Goal: Task Accomplishment & Management: Manage account settings

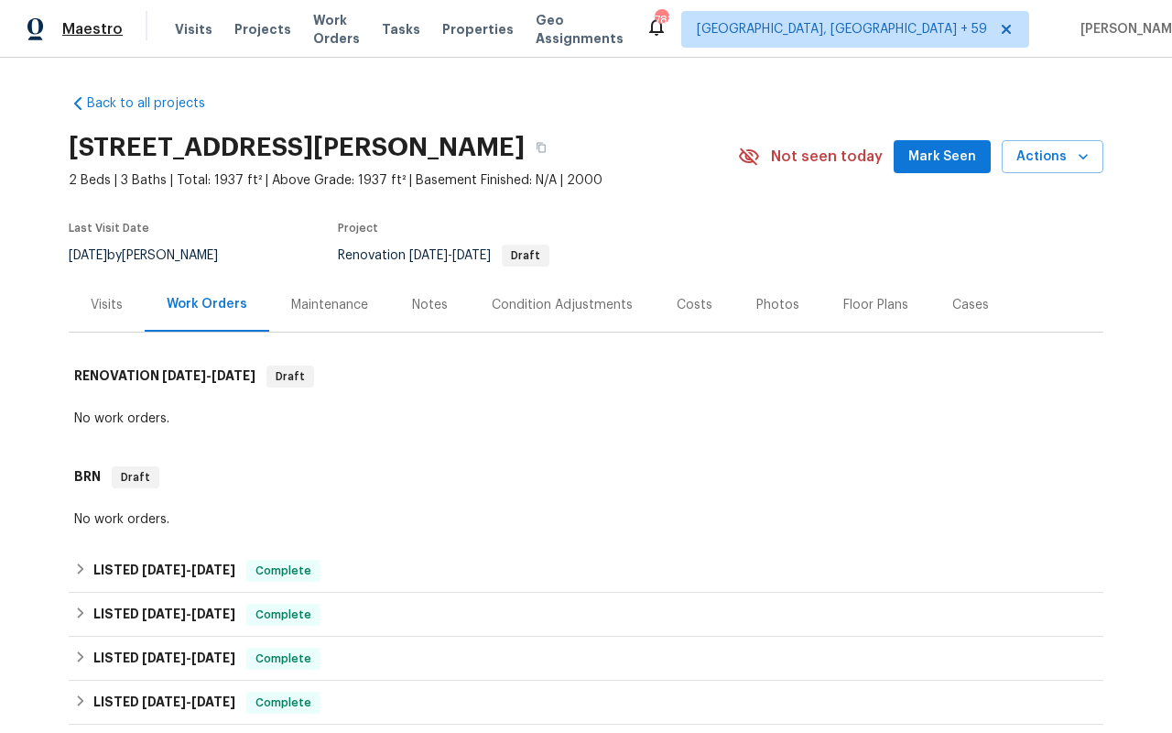
click at [100, 25] on span "Maestro" at bounding box center [92, 29] width 60 height 18
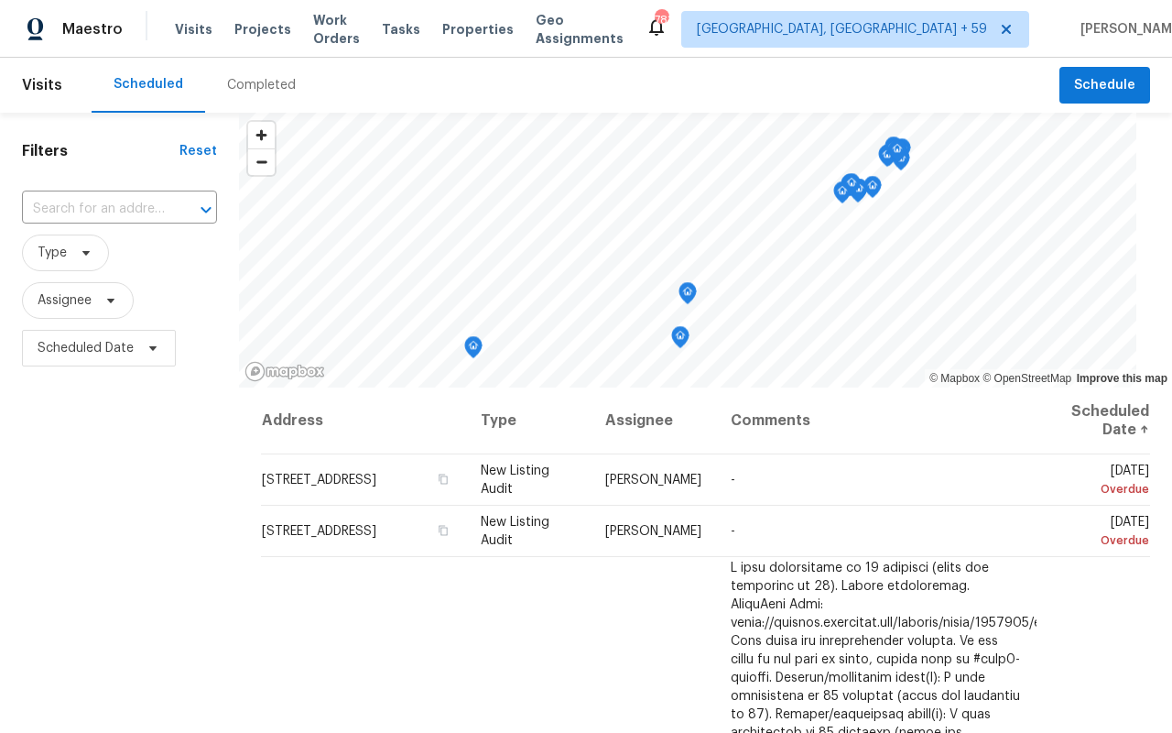
click at [227, 88] on div "Completed" at bounding box center [261, 85] width 69 height 18
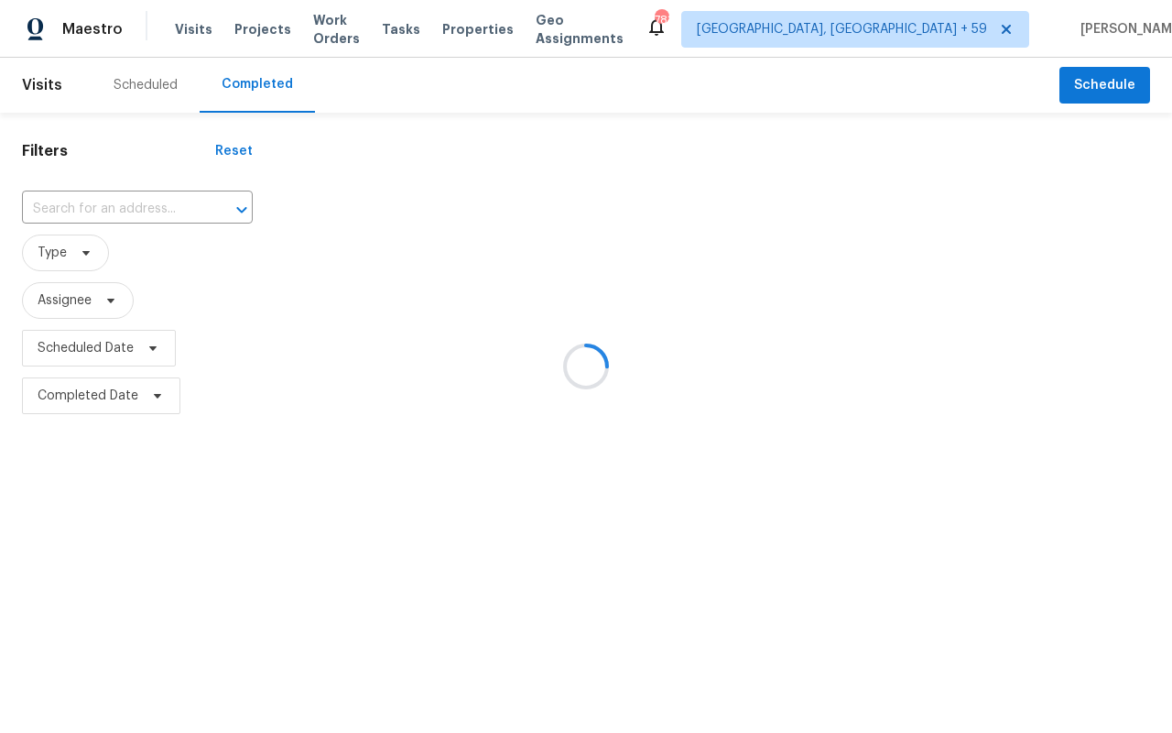
click at [77, 259] on div at bounding box center [586, 366] width 1172 height 733
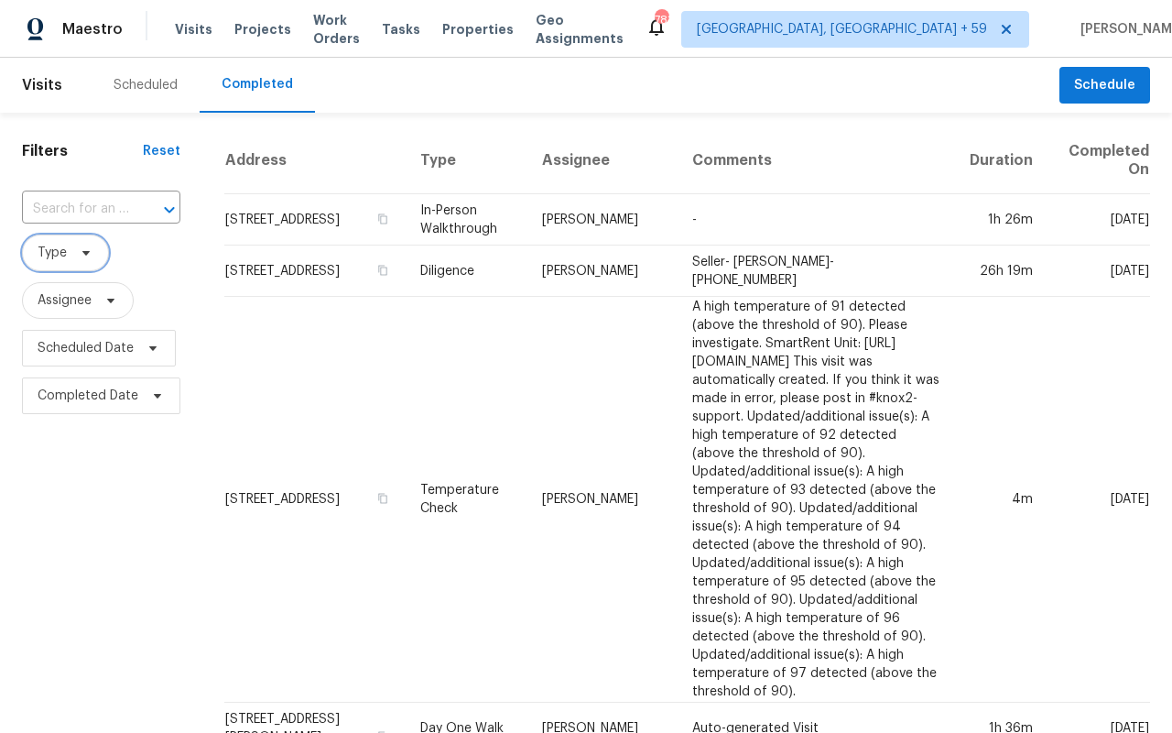
click at [83, 254] on icon at bounding box center [85, 253] width 7 height 5
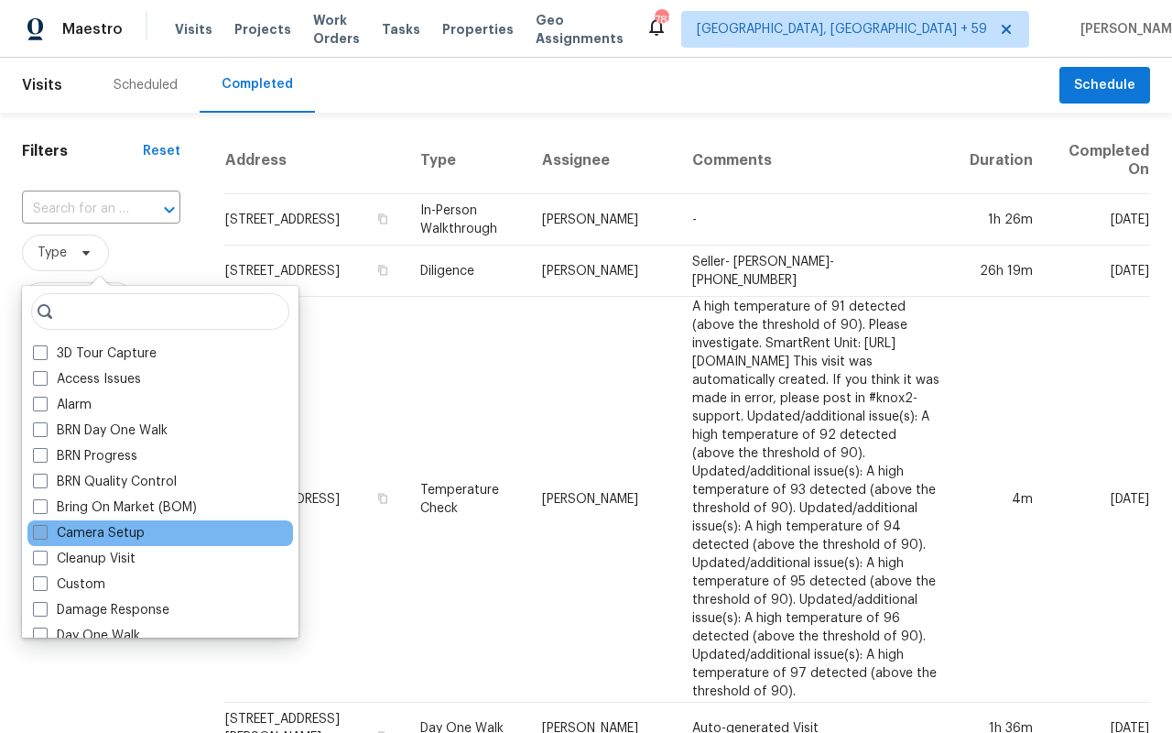
click at [36, 530] on span at bounding box center [40, 532] width 15 height 15
click at [36, 530] on input "Camera Setup" at bounding box center [39, 530] width 12 height 12
checkbox input "true"
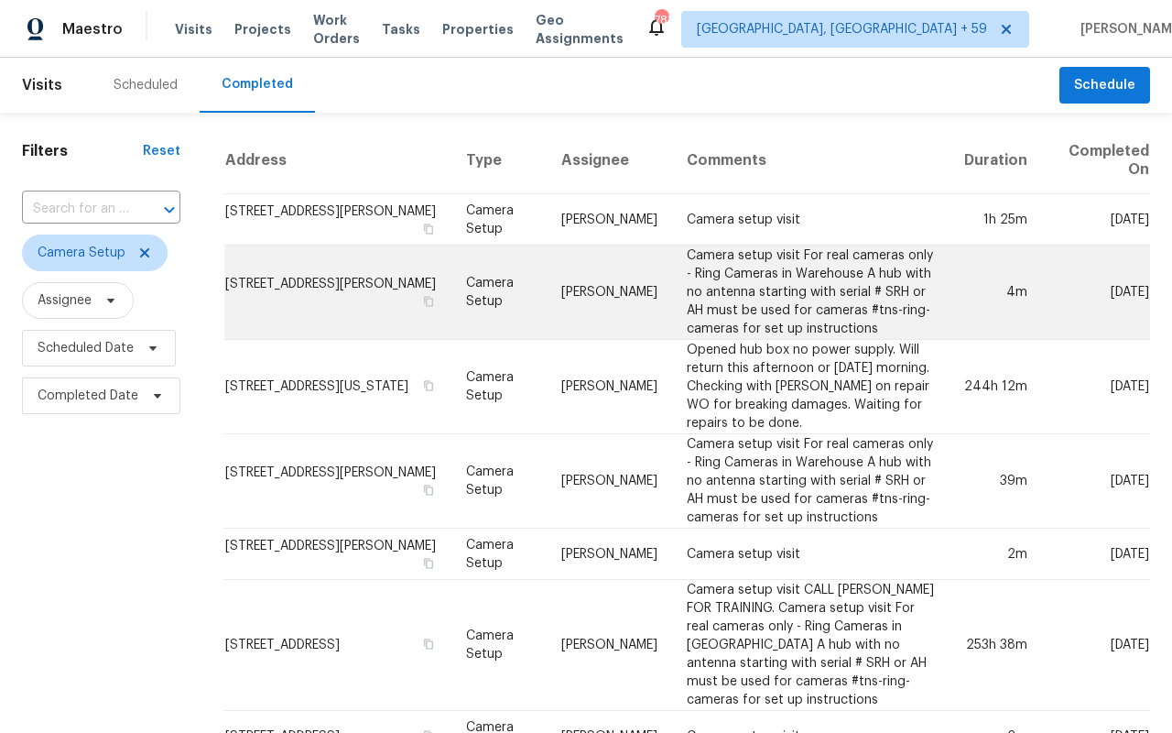
click at [285, 306] on td "1202 Clifton Ave, Akron, OH 44310" at bounding box center [337, 292] width 227 height 94
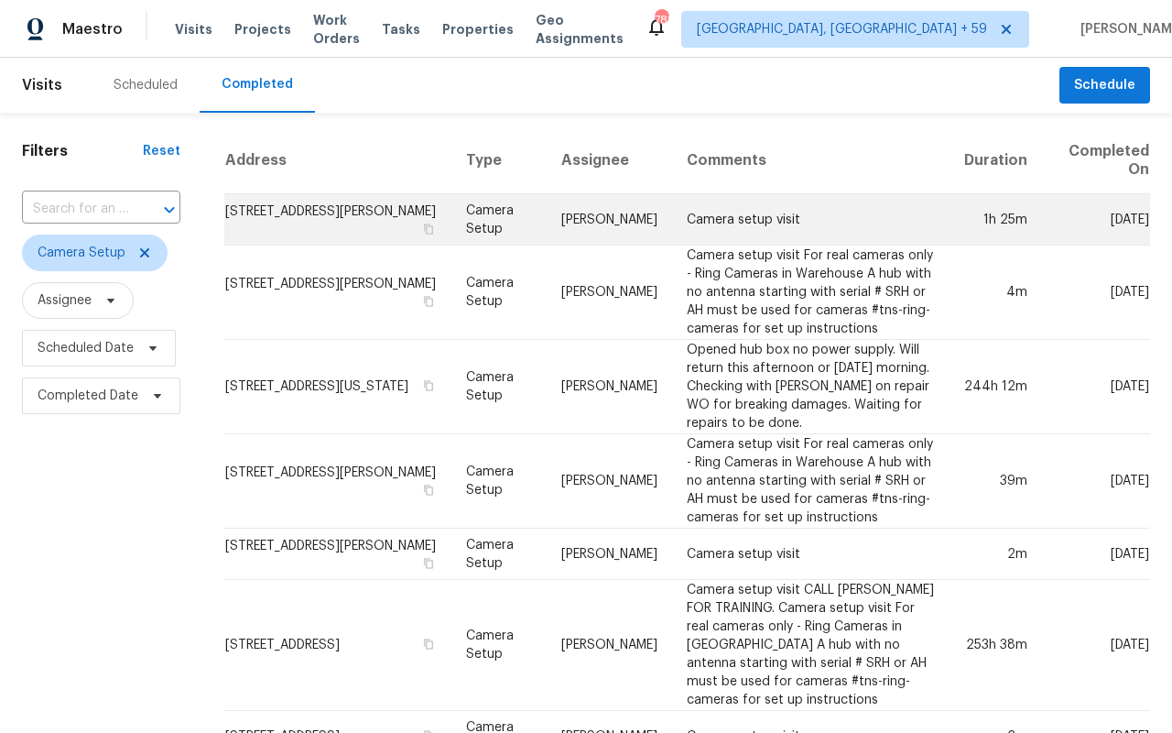
click at [329, 224] on td "[STREET_ADDRESS][PERSON_NAME]" at bounding box center [337, 219] width 227 height 51
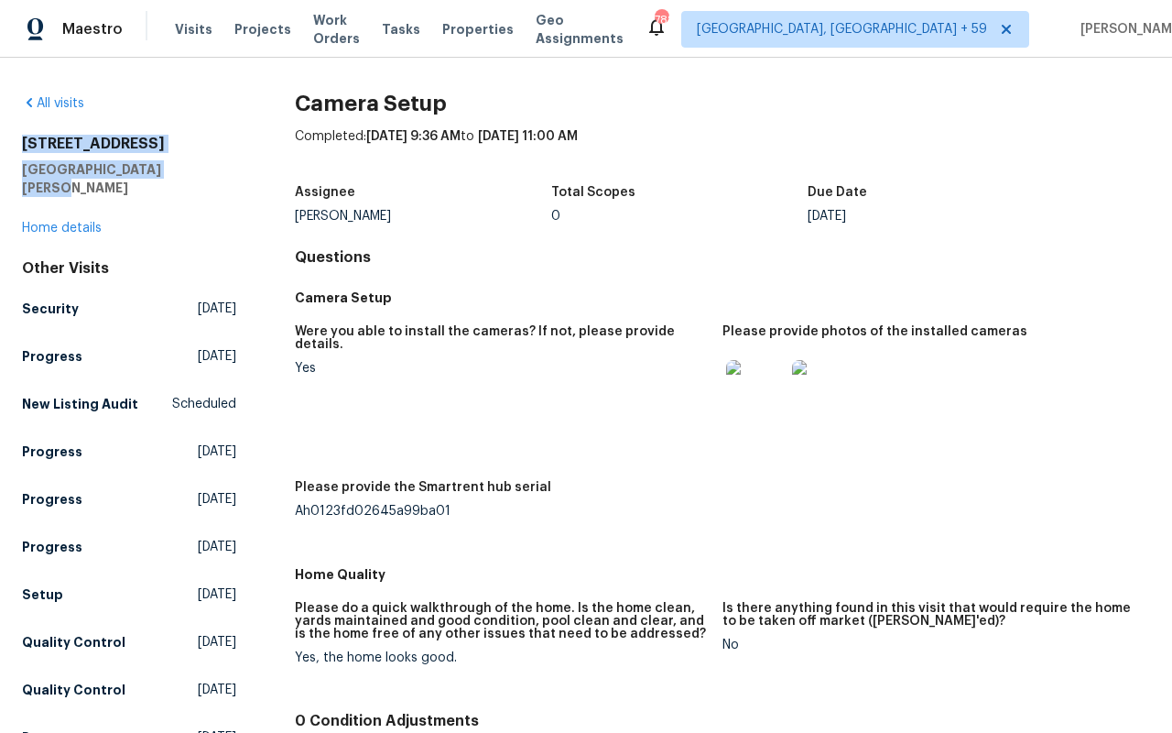
drag, startPoint x: 195, startPoint y: 168, endPoint x: 0, endPoint y: 144, distance: 196.5
click at [0, 144] on div "All visits 417 Dove Dr Saint Charles, MO 63301 Home details Other Visits Securi…" at bounding box center [586, 395] width 1172 height 675
copy div "417 Dove Dr Saint Charles, MO 63301"
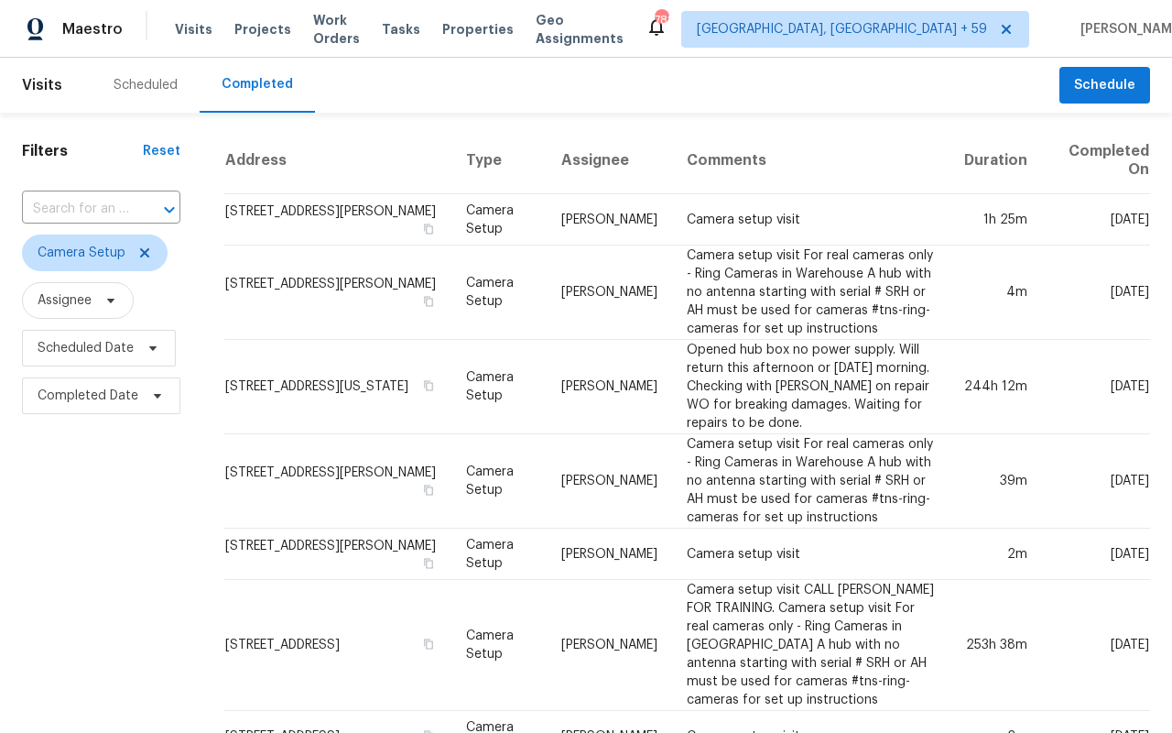
click at [135, 85] on div "Scheduled" at bounding box center [146, 85] width 64 height 18
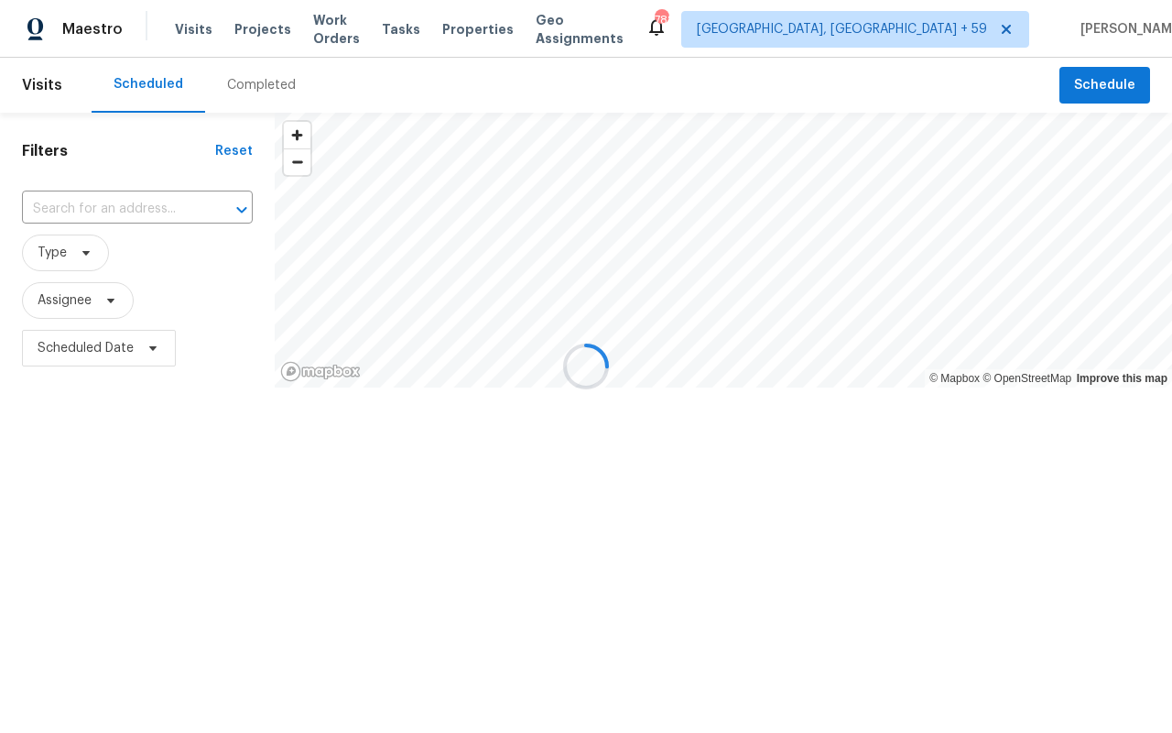
click at [72, 247] on div at bounding box center [586, 366] width 1172 height 733
click at [218, 87] on div at bounding box center [586, 366] width 1172 height 733
click at [261, 76] on div at bounding box center [586, 366] width 1172 height 733
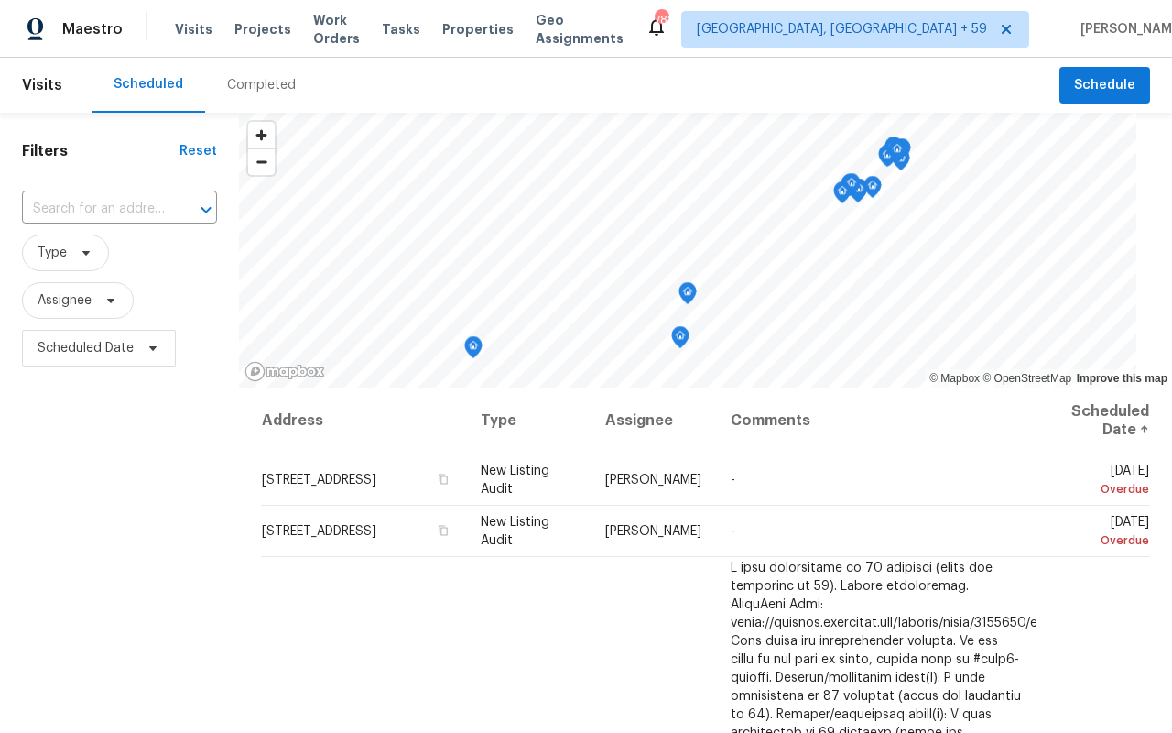
click at [254, 100] on div "Completed" at bounding box center [261, 85] width 113 height 55
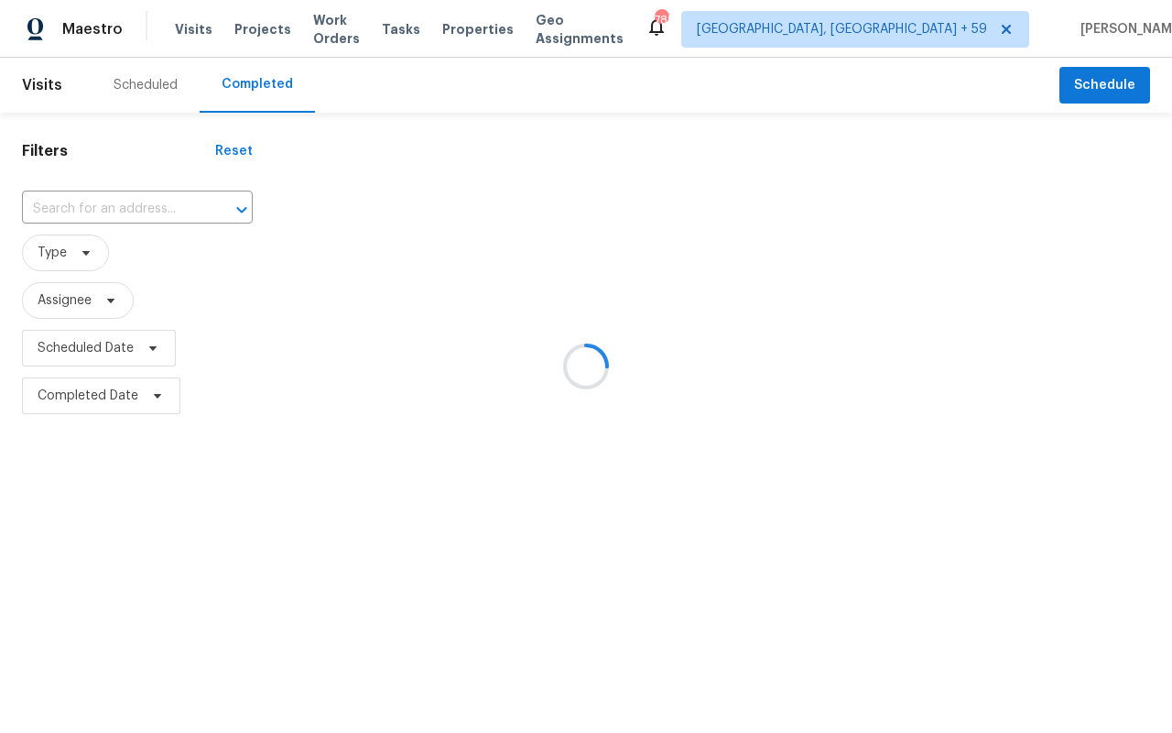
click at [67, 239] on div at bounding box center [586, 366] width 1172 height 733
click at [61, 263] on div at bounding box center [586, 366] width 1172 height 733
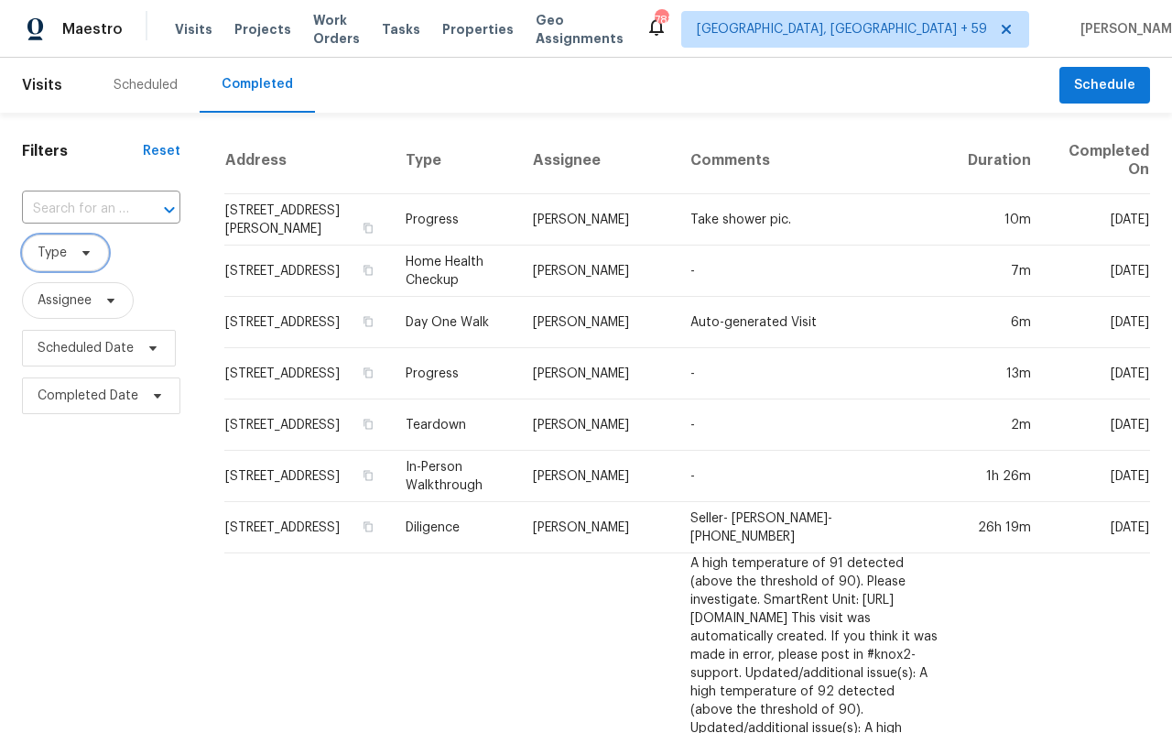
click at [61, 263] on span "Type" at bounding box center [65, 252] width 87 height 37
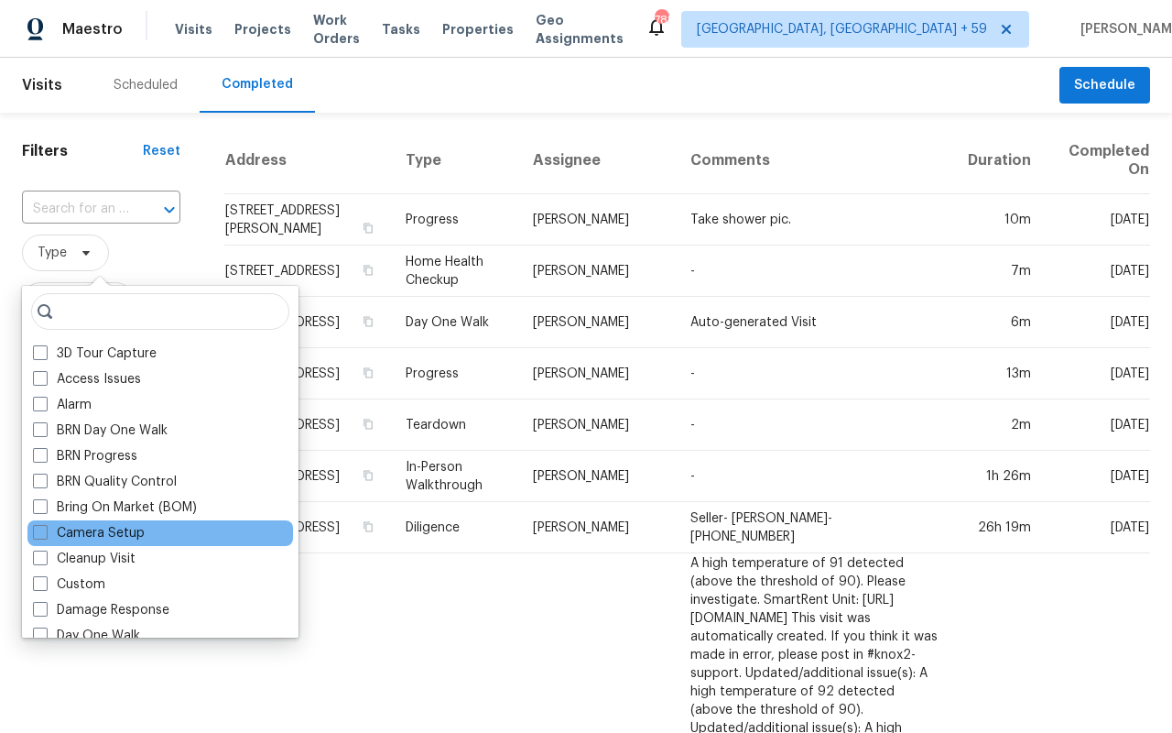
click at [69, 542] on div "Camera Setup" at bounding box center [160, 533] width 266 height 26
click at [58, 542] on div "Camera Setup" at bounding box center [160, 533] width 266 height 26
click at [49, 541] on label "Camera Setup" at bounding box center [89, 533] width 112 height 18
click at [45, 536] on input "Camera Setup" at bounding box center [39, 530] width 12 height 12
checkbox input "true"
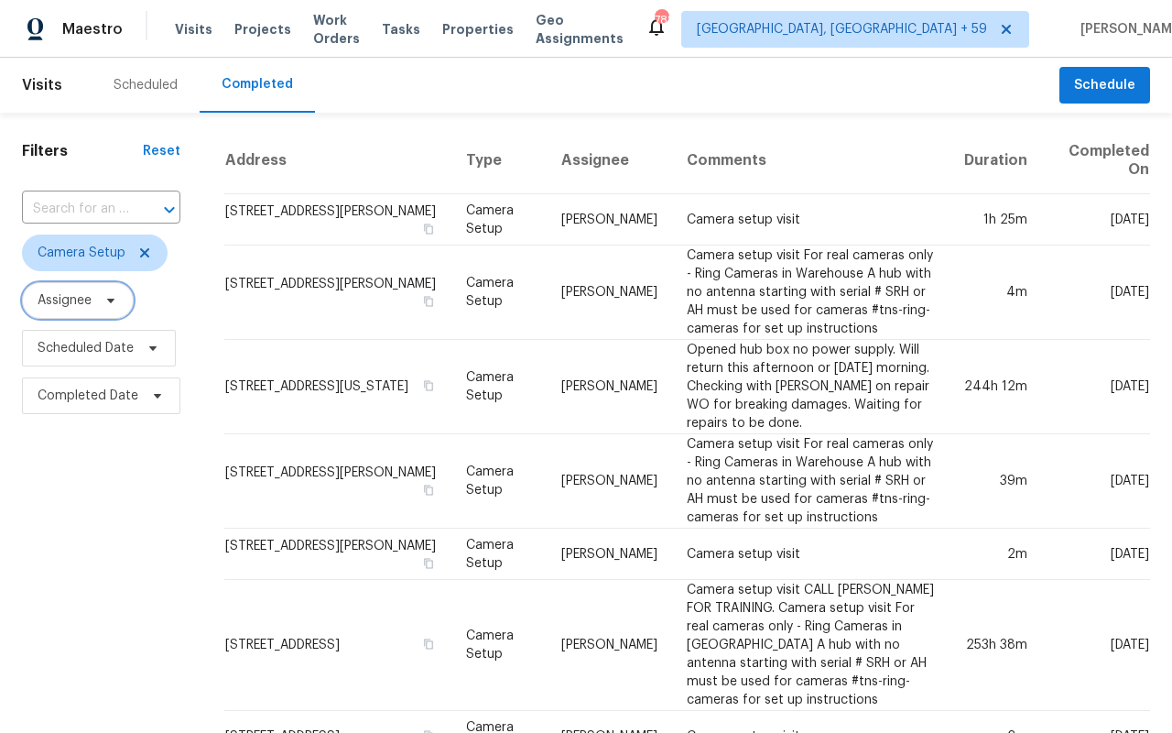
click at [97, 288] on span "Assignee" at bounding box center [78, 300] width 112 height 37
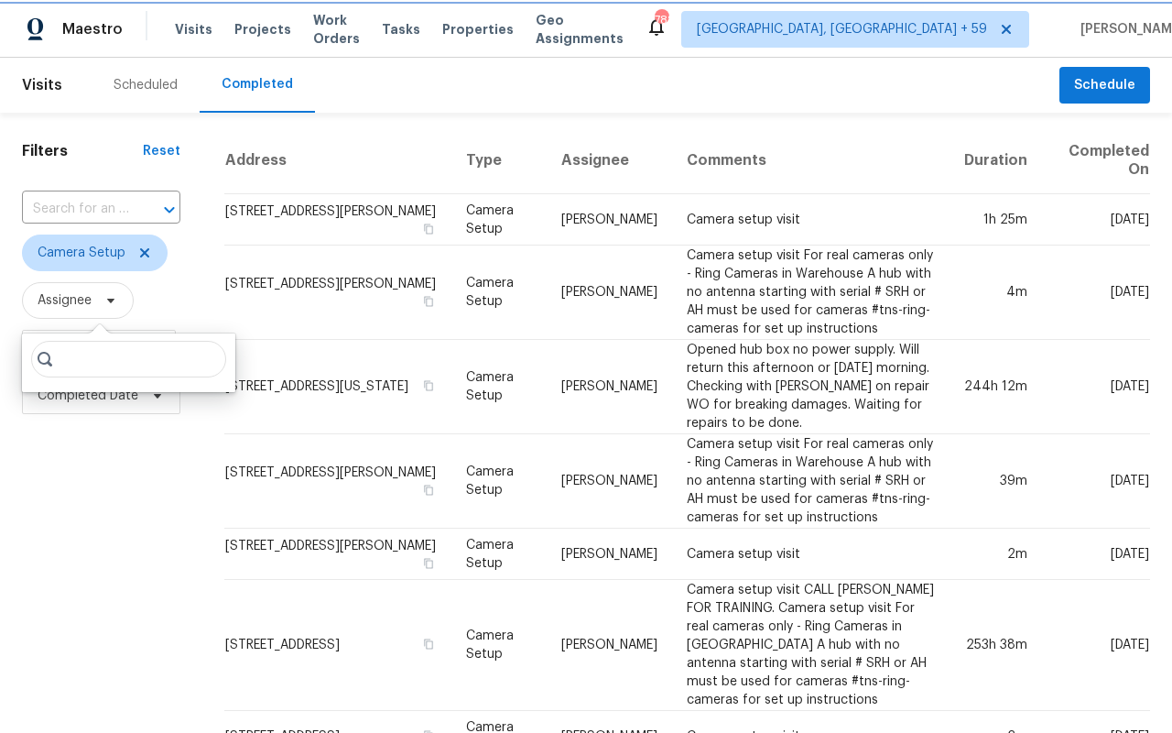
click at [97, 288] on span "Assignee" at bounding box center [78, 300] width 112 height 37
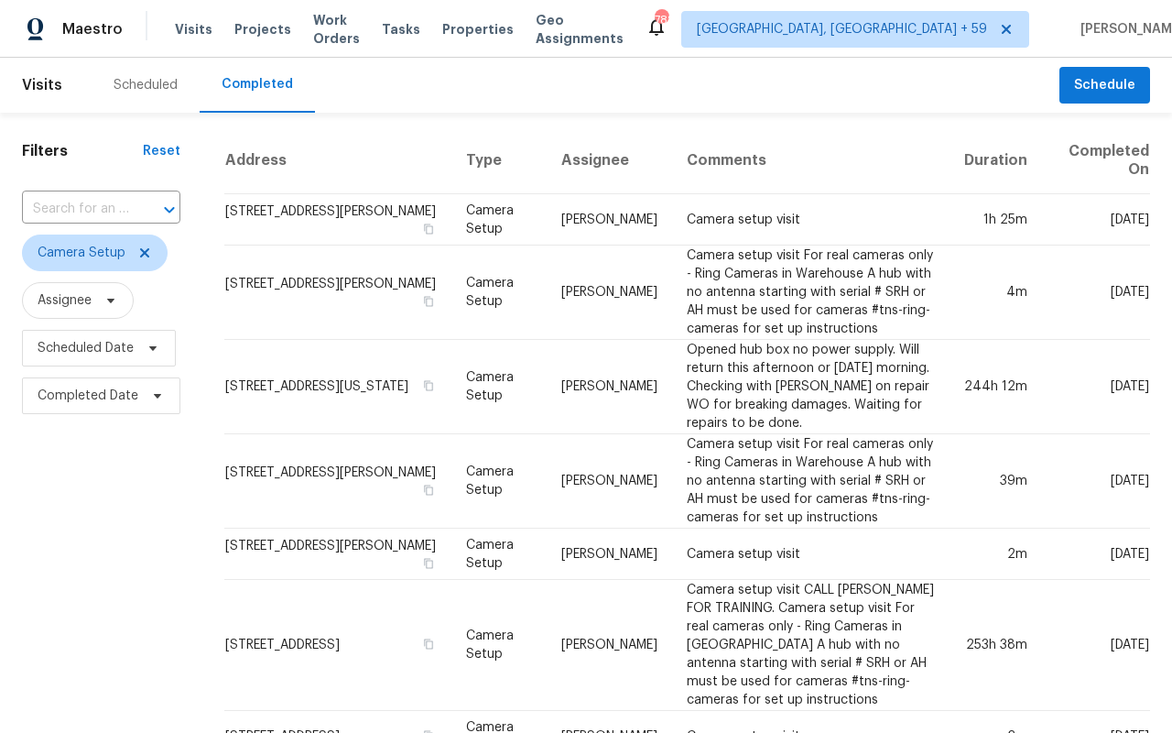
click at [733, 314] on td "Camera setup visit For real cameras only - Ring Cameras in Warehouse A hub with…" at bounding box center [810, 292] width 277 height 94
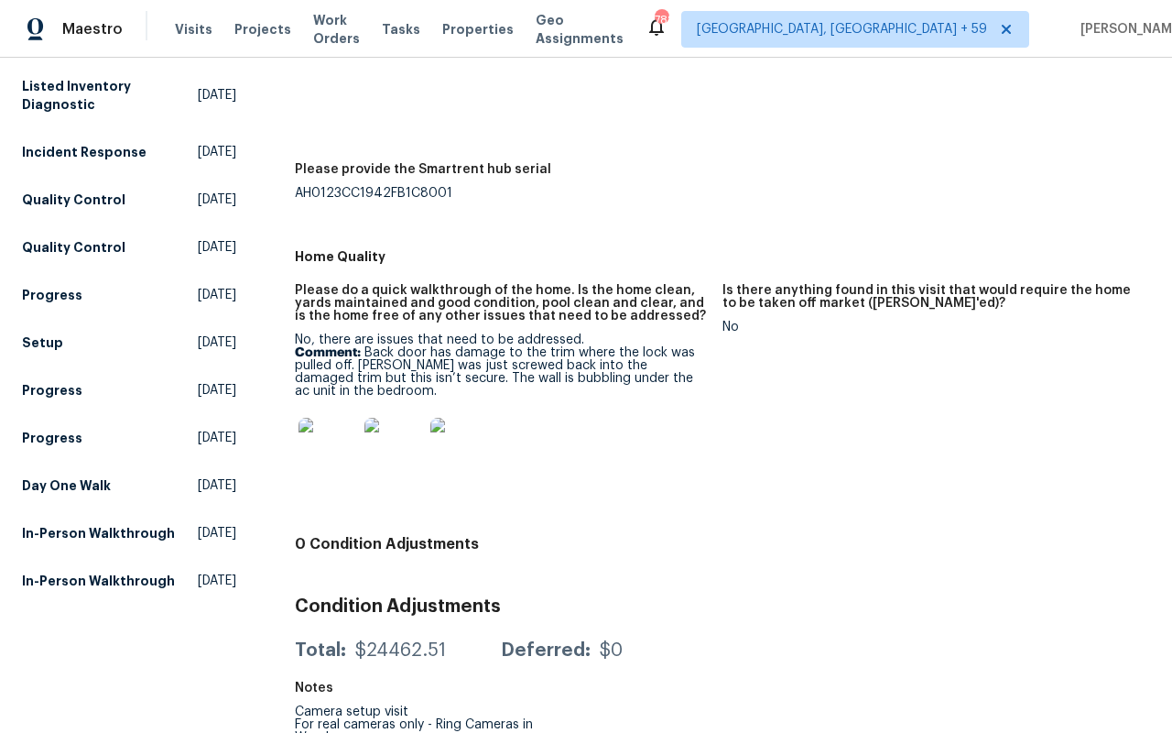
scroll to position [391, 0]
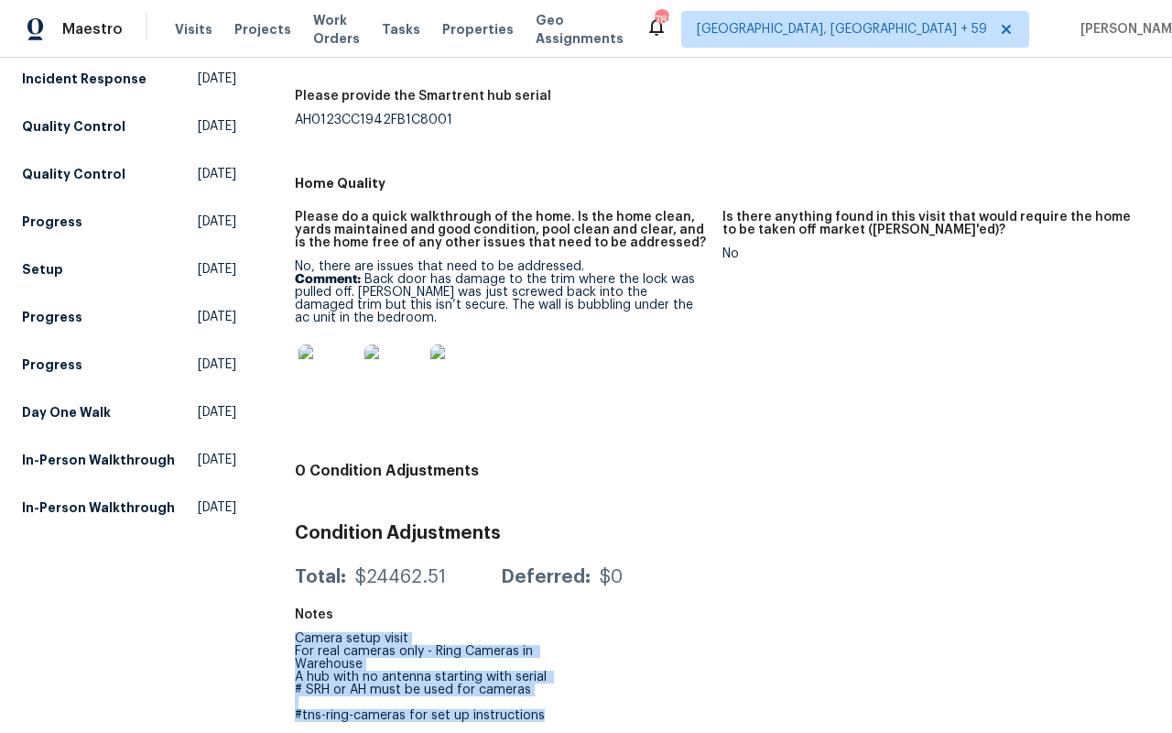
drag, startPoint x: 535, startPoint y: 720, endPoint x: 287, endPoint y: 640, distance: 260.7
click at [287, 640] on div "All visits 1202 Clifton Ave Akron, OH 44310 Home details Other Visits Progress …" at bounding box center [586, 217] width 1128 height 1029
copy div "Camera setup visit For real cameras only - Ring Cameras in Warehouse A hub with…"
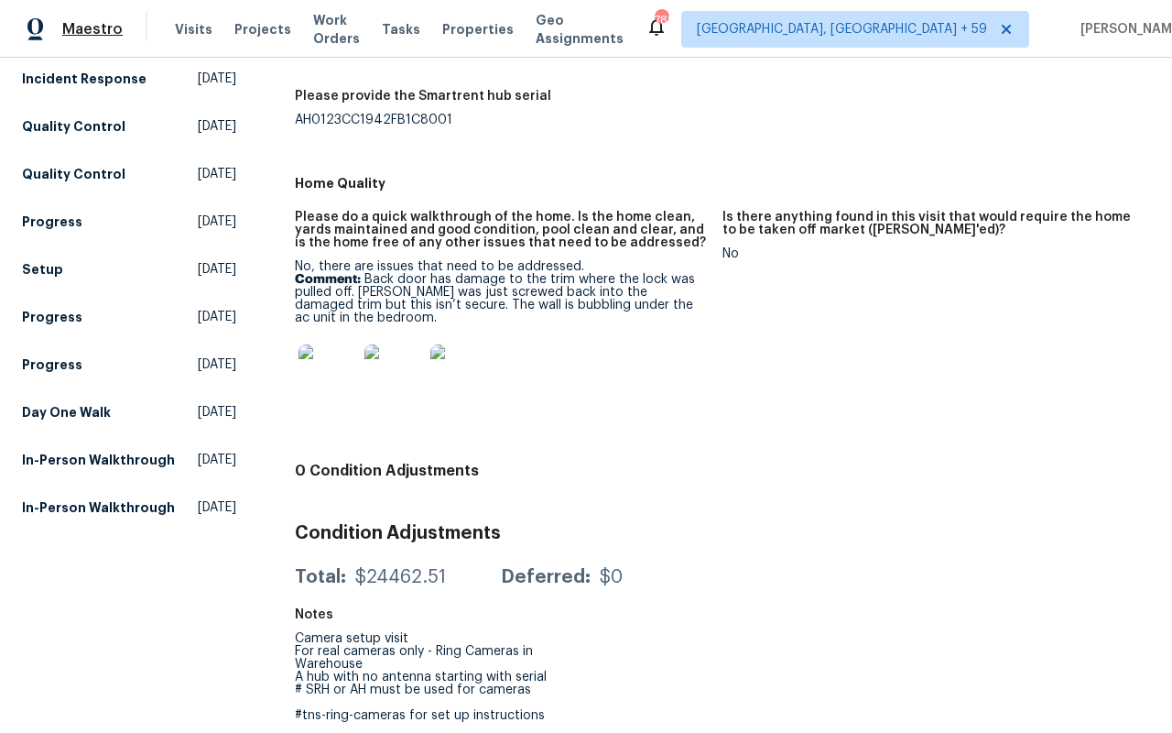
click at [83, 31] on span "Maestro" at bounding box center [92, 29] width 60 height 18
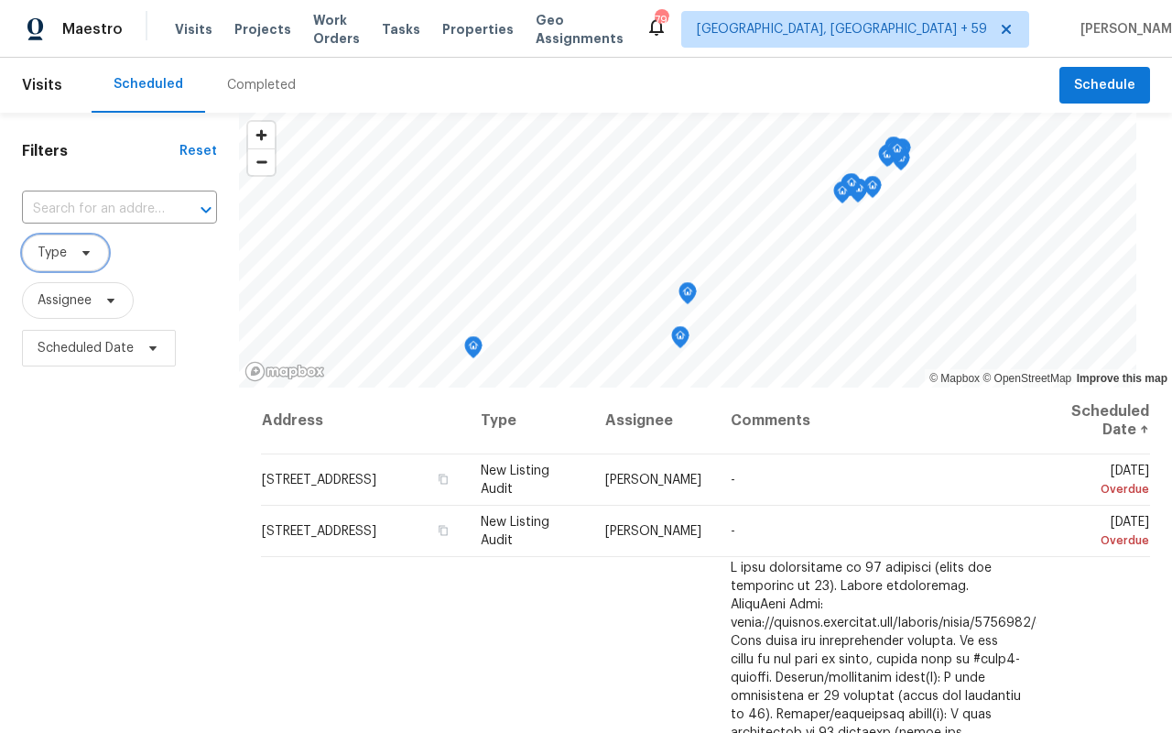
click at [80, 259] on icon at bounding box center [86, 252] width 15 height 15
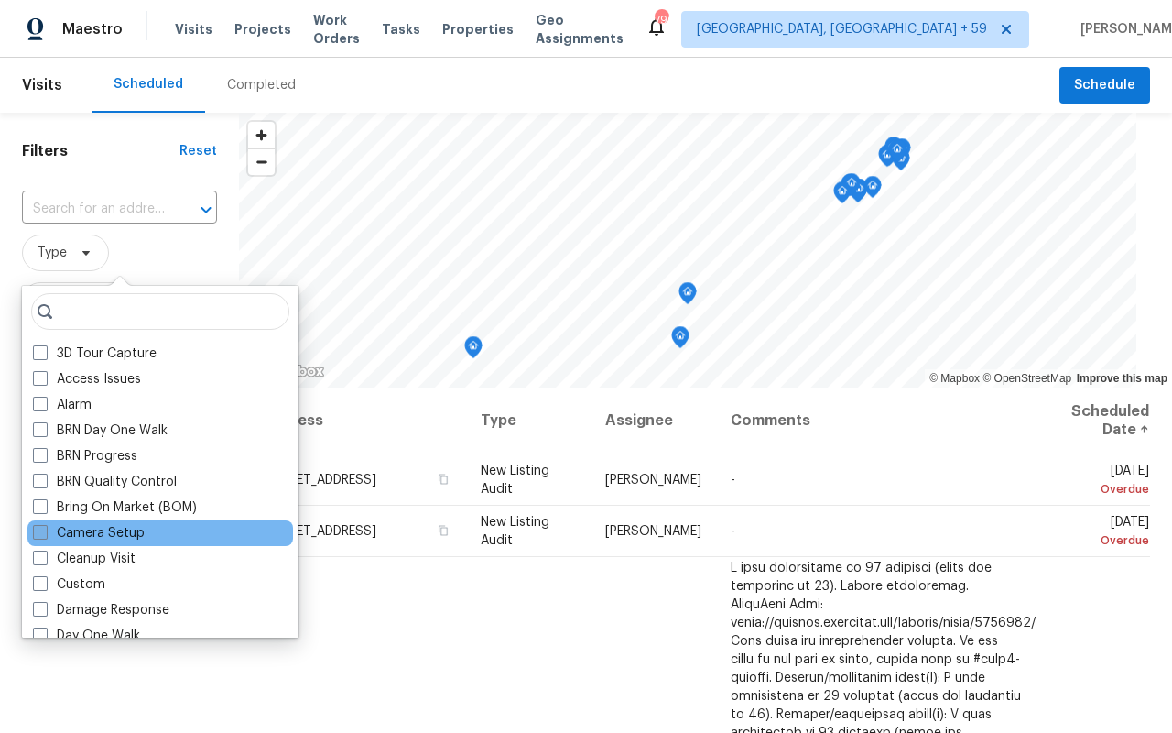
click at [40, 532] on span at bounding box center [40, 532] width 15 height 15
click at [40, 532] on input "Camera Setup" at bounding box center [39, 530] width 12 height 12
checkbox input "true"
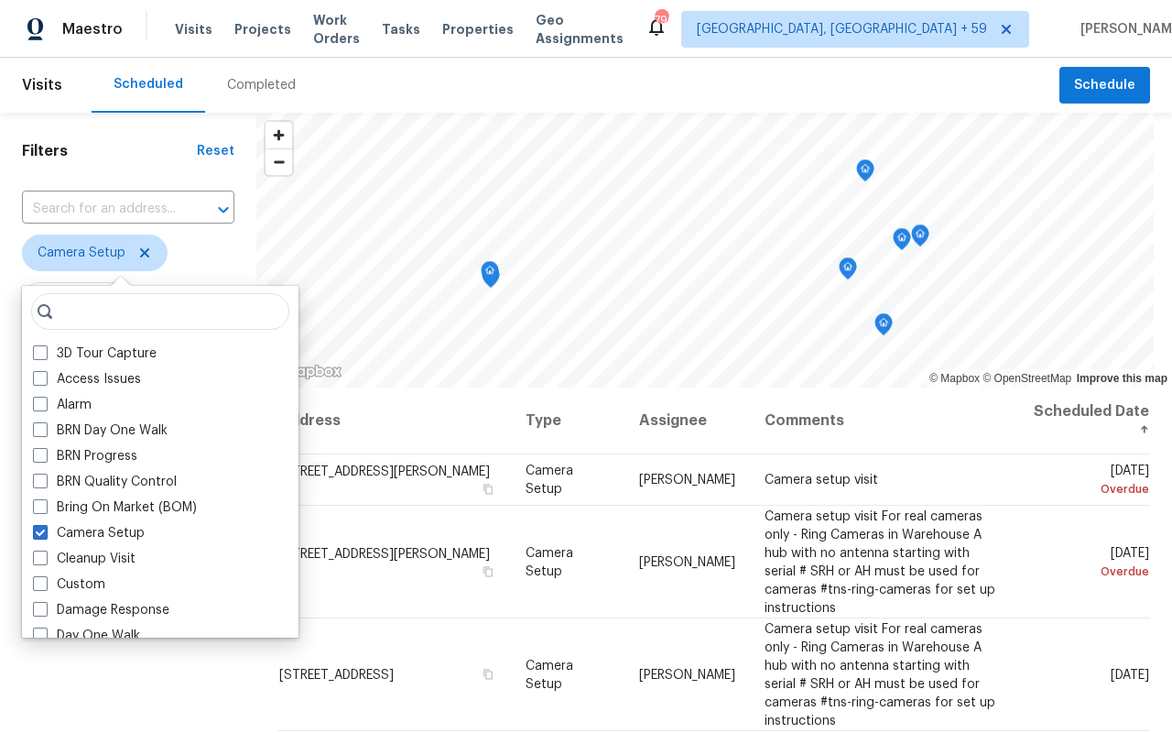
click at [138, 710] on div "Filters Reset ​ Camera Setup Assignee Scheduled Date" at bounding box center [128, 543] width 256 height 861
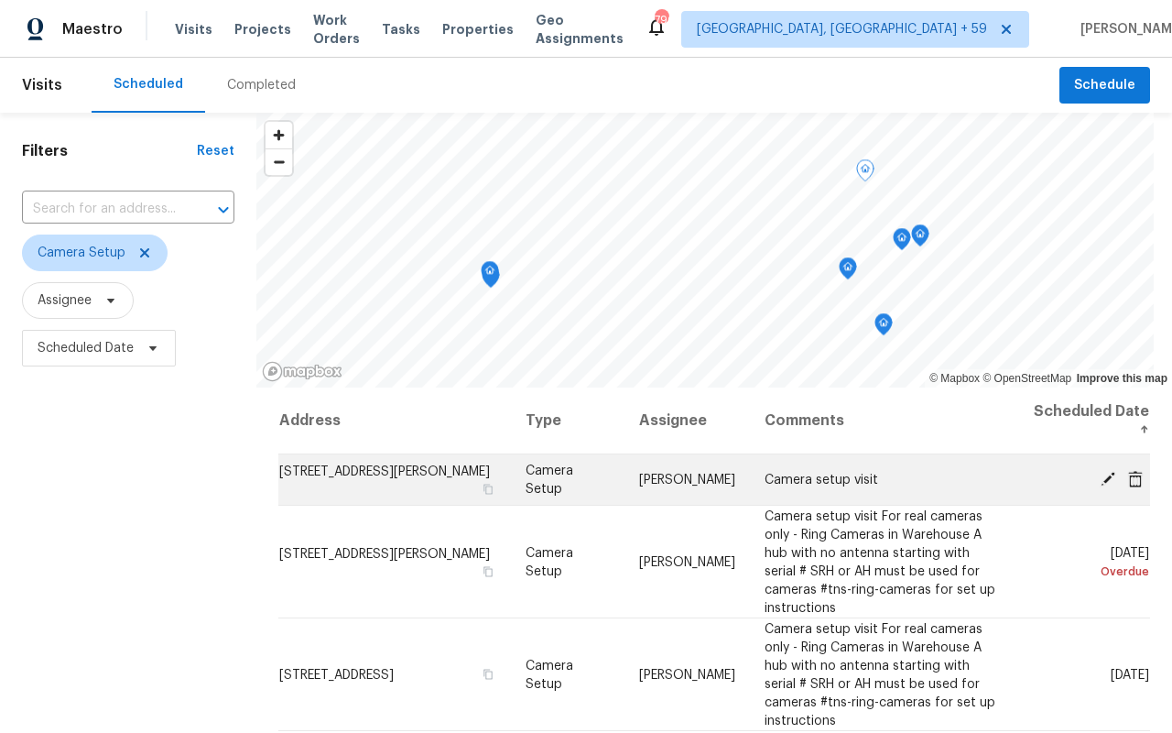
click at [1110, 481] on icon at bounding box center [1108, 478] width 16 height 16
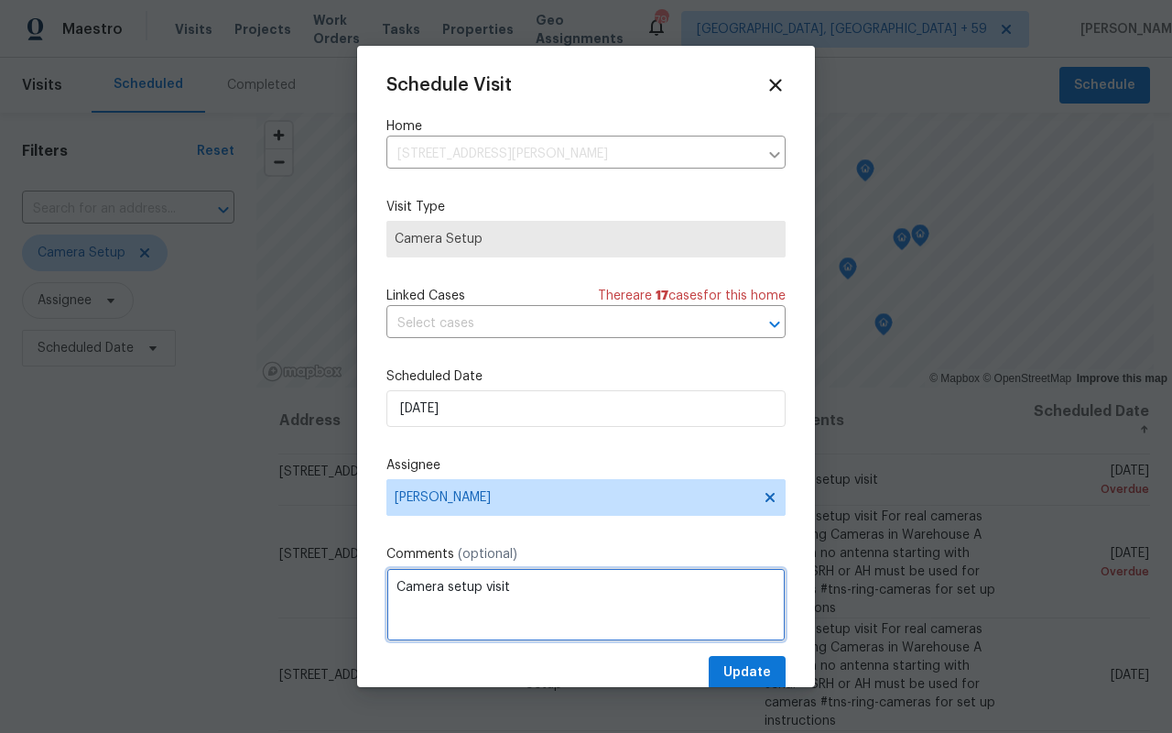
click at [615, 586] on textarea "Camera setup visit" at bounding box center [585, 604] width 399 height 73
paste textarea "For real cameras only - Ring Cameras in Warehouse A hub with no antenna startin…"
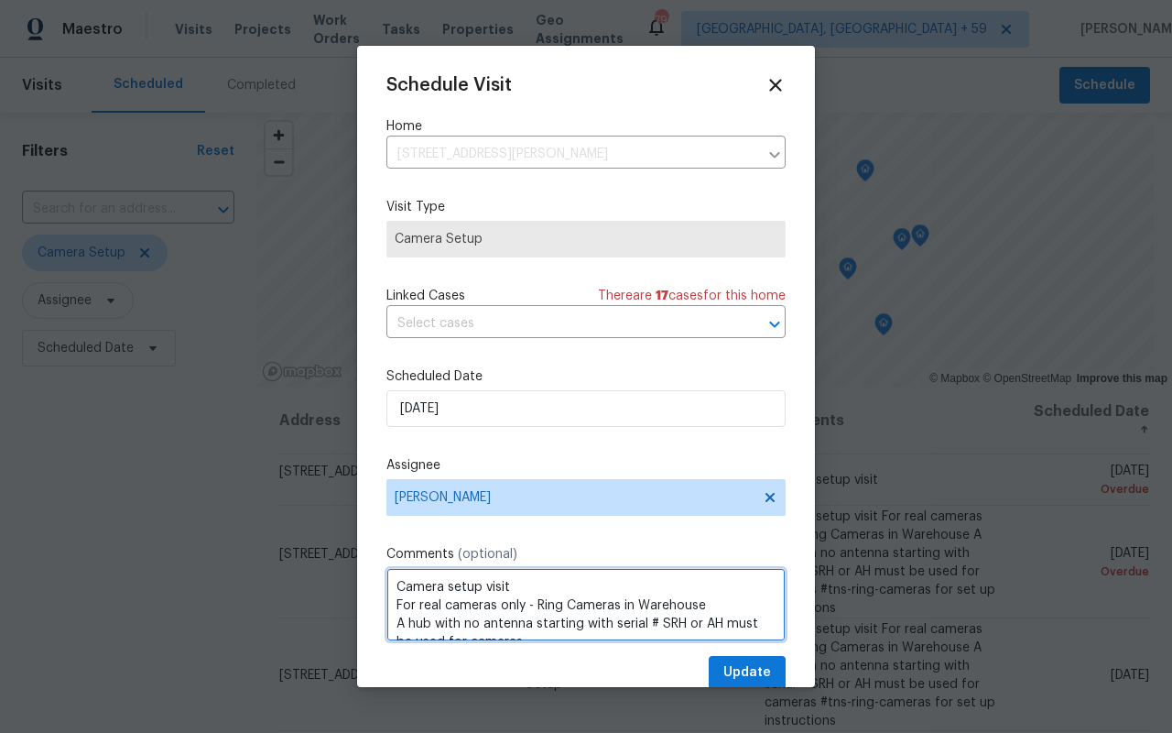
scroll to position [45, 0]
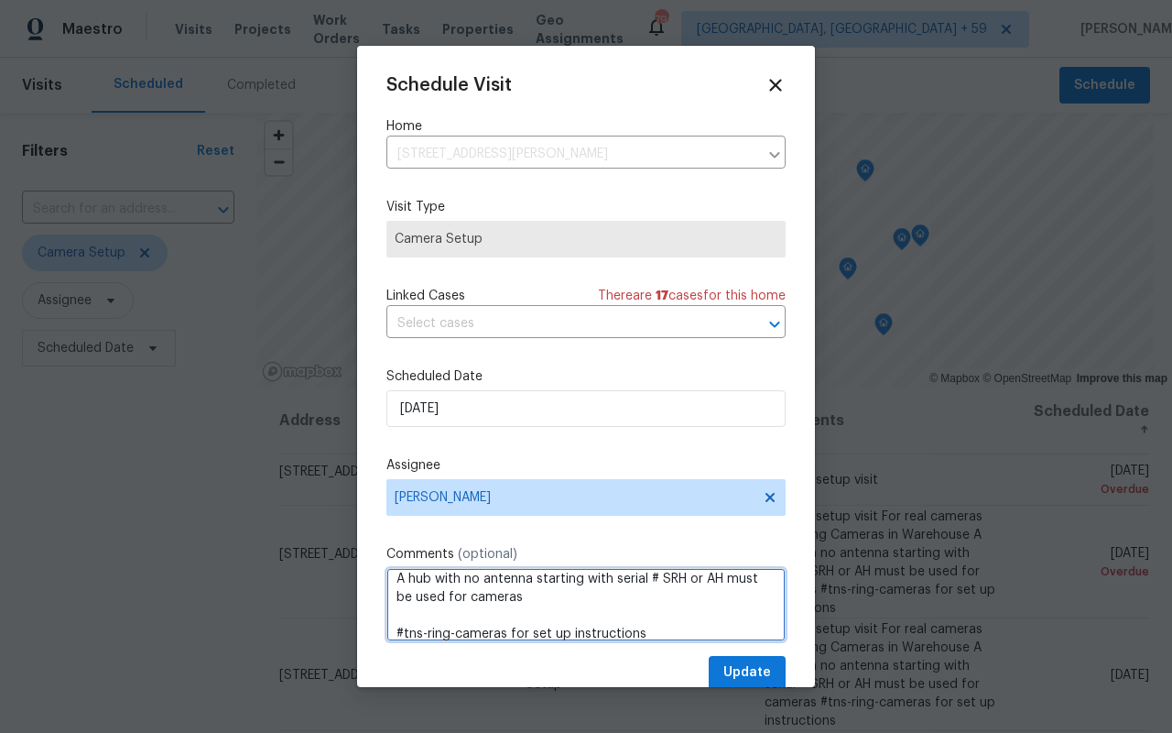
type textarea "Camera setup visit For real cameras only - Ring Cameras in Warehouse A hub with…"
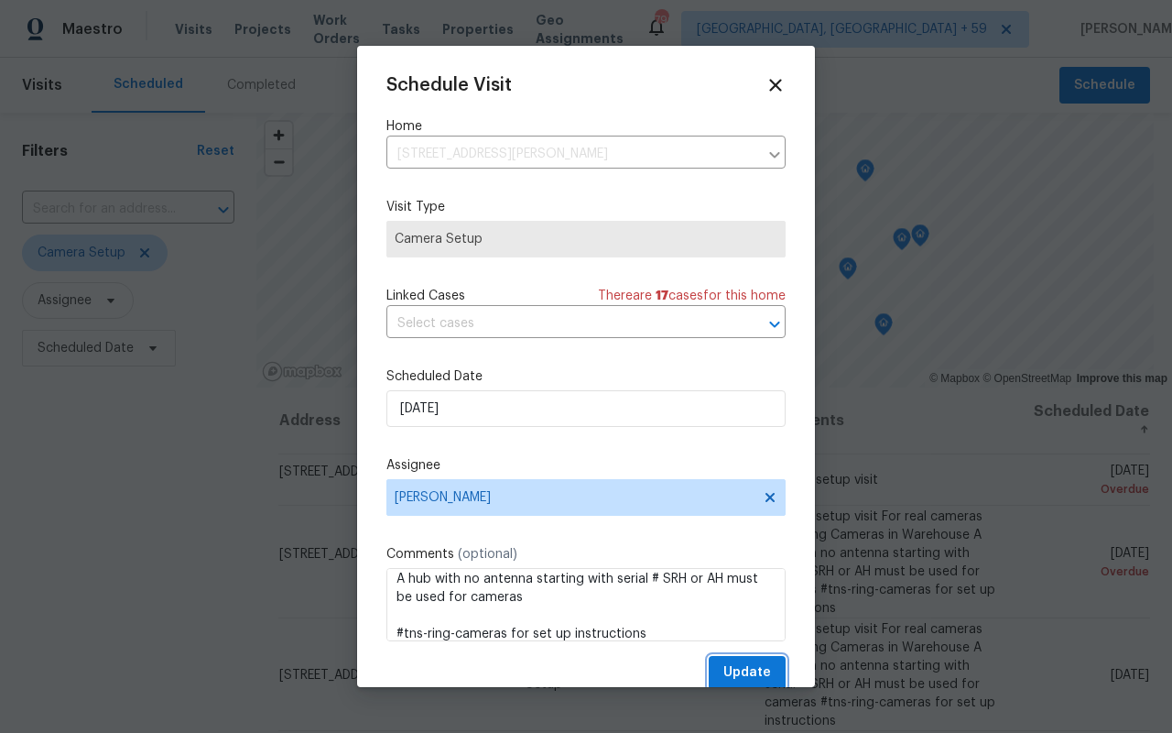
click at [724, 668] on button "Update" at bounding box center [747, 673] width 77 height 34
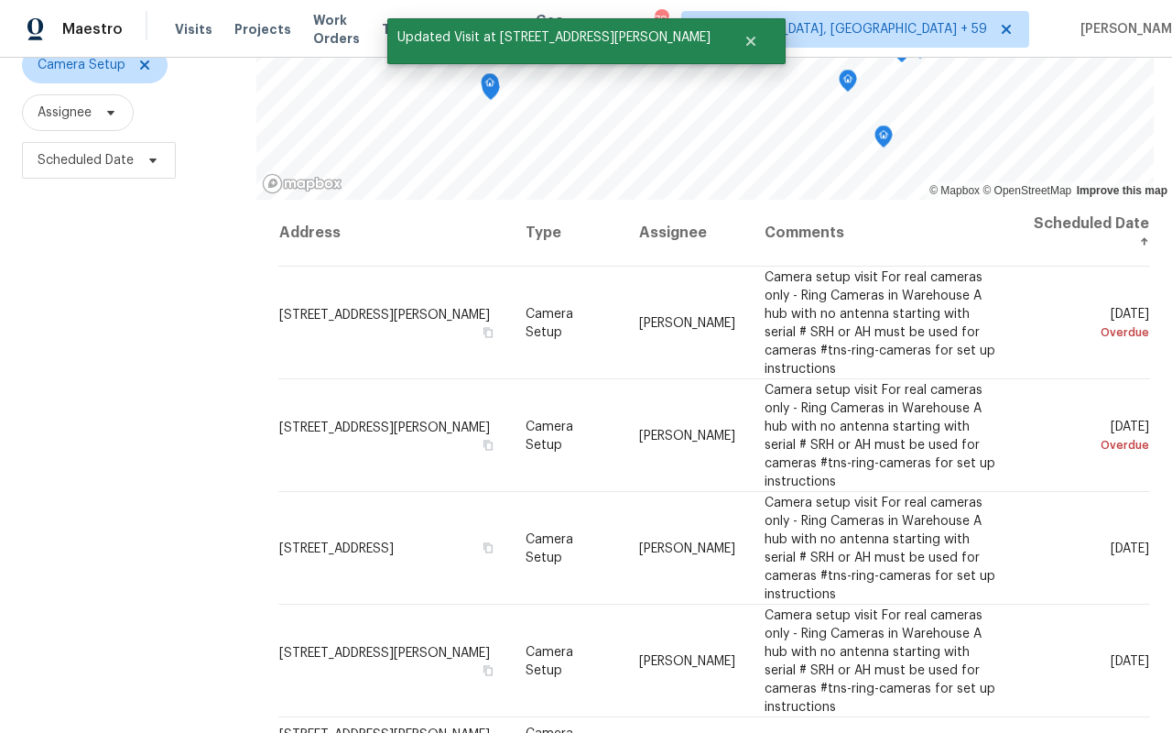
scroll to position [241, 0]
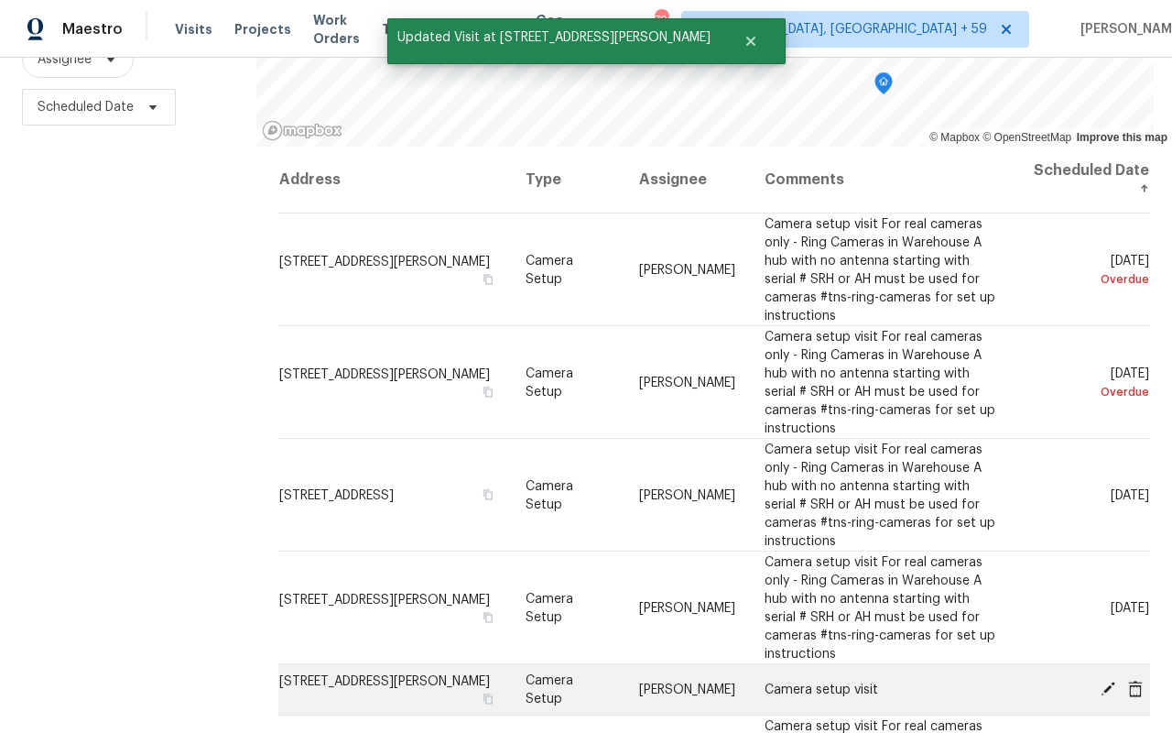
click at [1104, 685] on icon at bounding box center [1108, 688] width 16 height 16
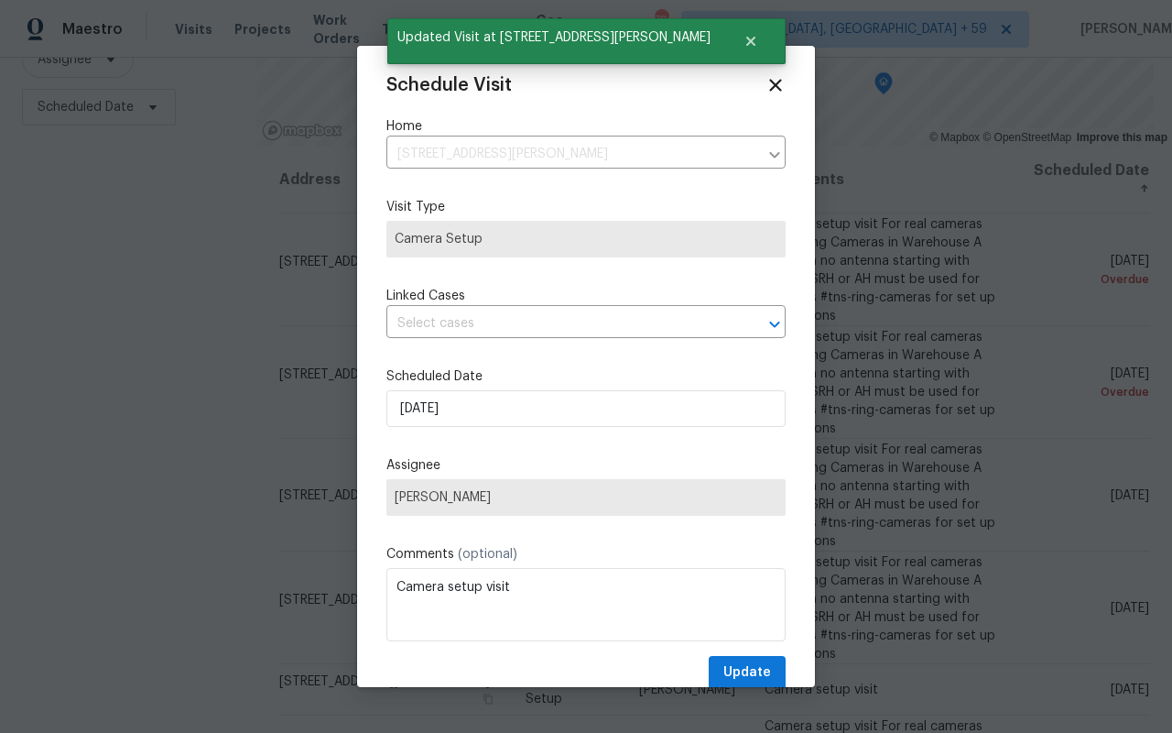
click at [623, 556] on label "Comments (optional)" at bounding box center [585, 554] width 399 height 18
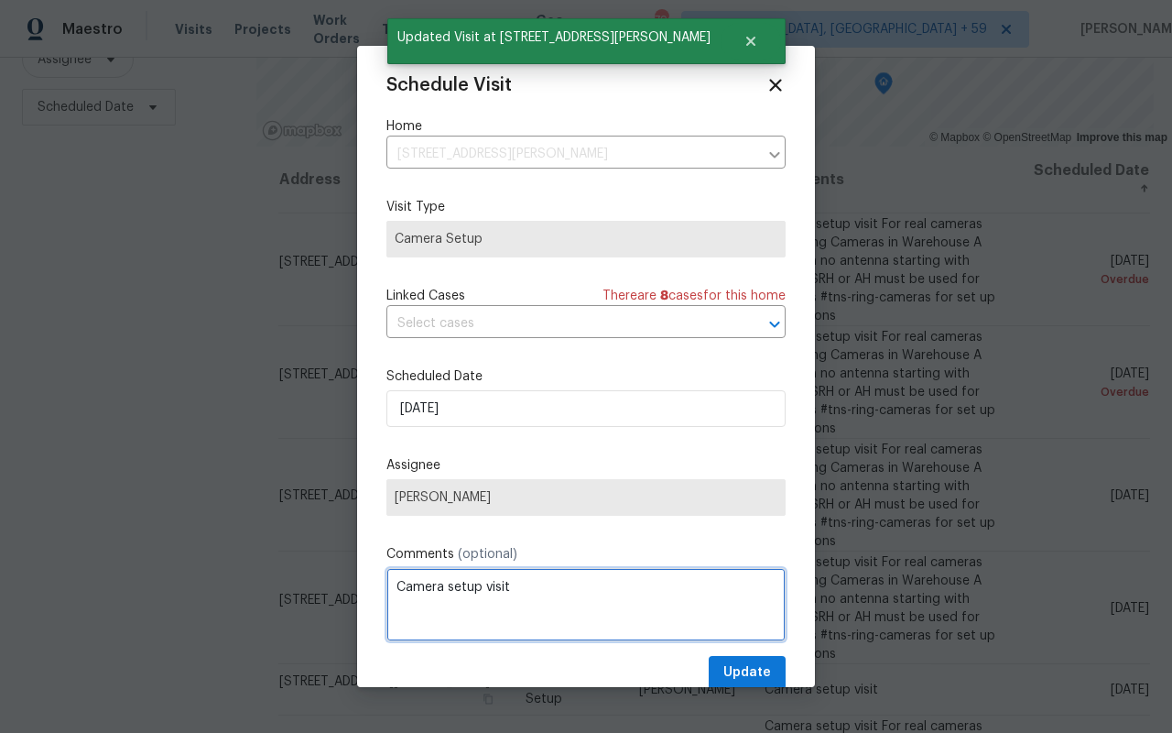
click at [617, 586] on textarea "Camera setup visit" at bounding box center [585, 604] width 399 height 73
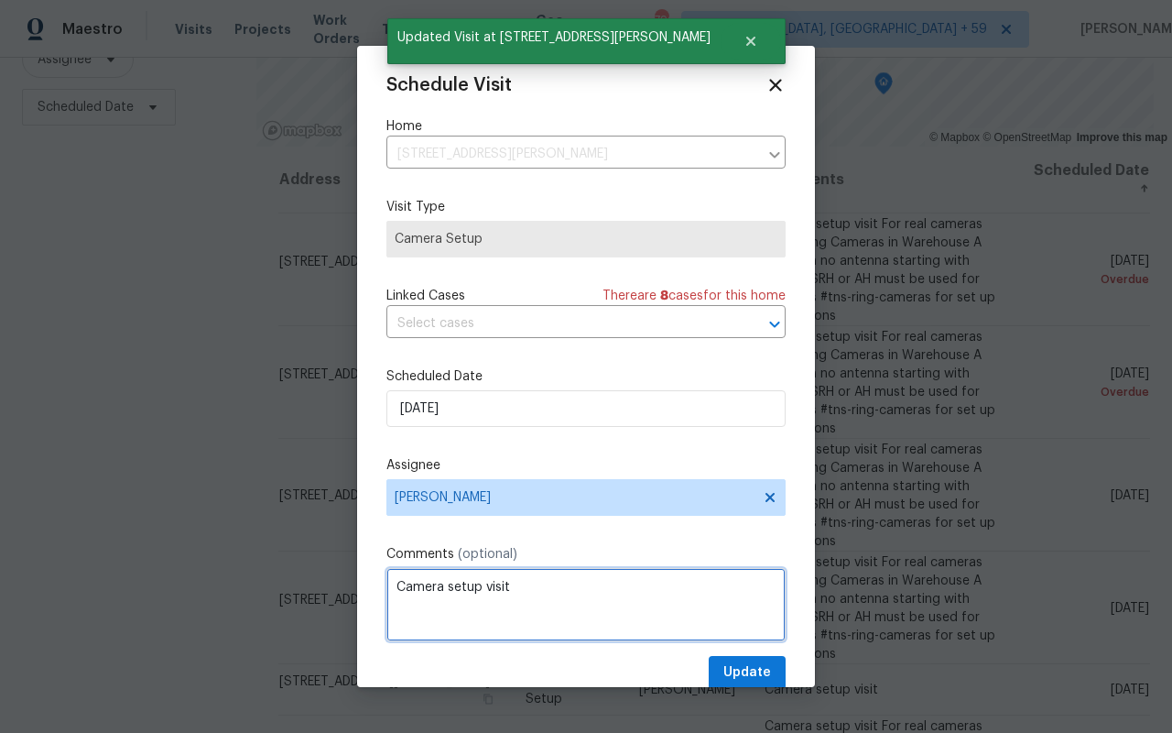
click at [617, 586] on textarea "Camera setup visit" at bounding box center [585, 604] width 399 height 73
paste textarea "For real cameras only - Ring Cameras in Warehouse A hub with no antenna startin…"
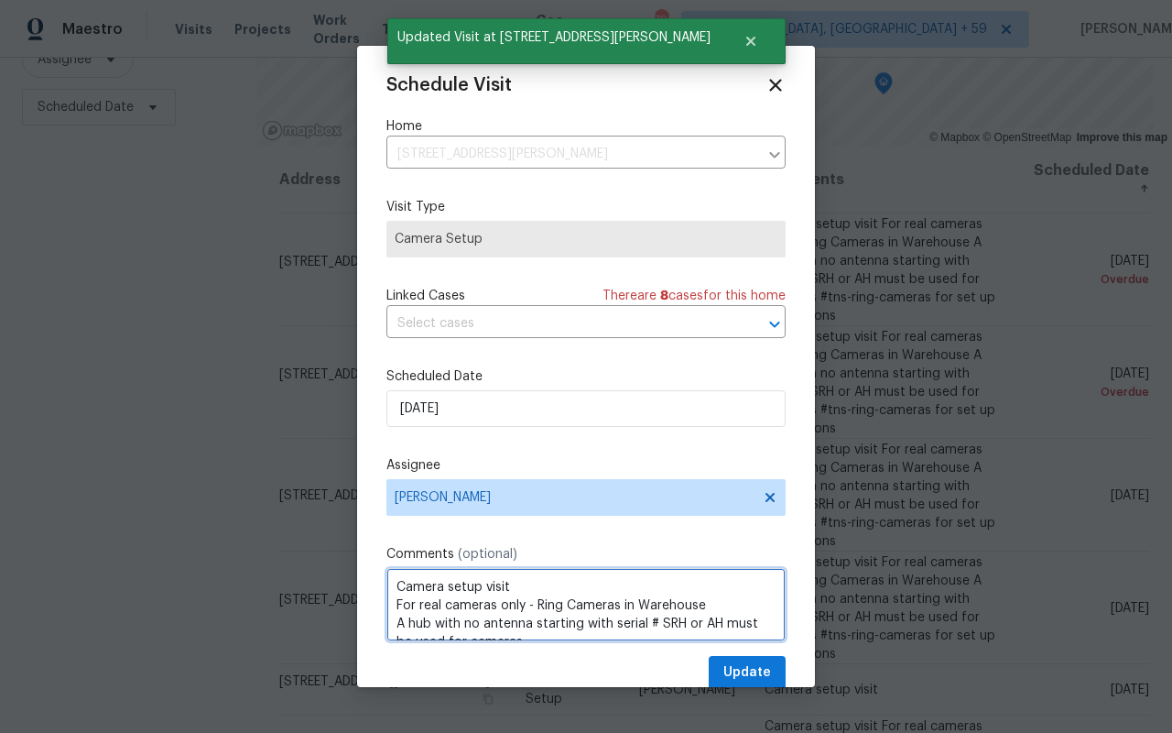
scroll to position [45, 0]
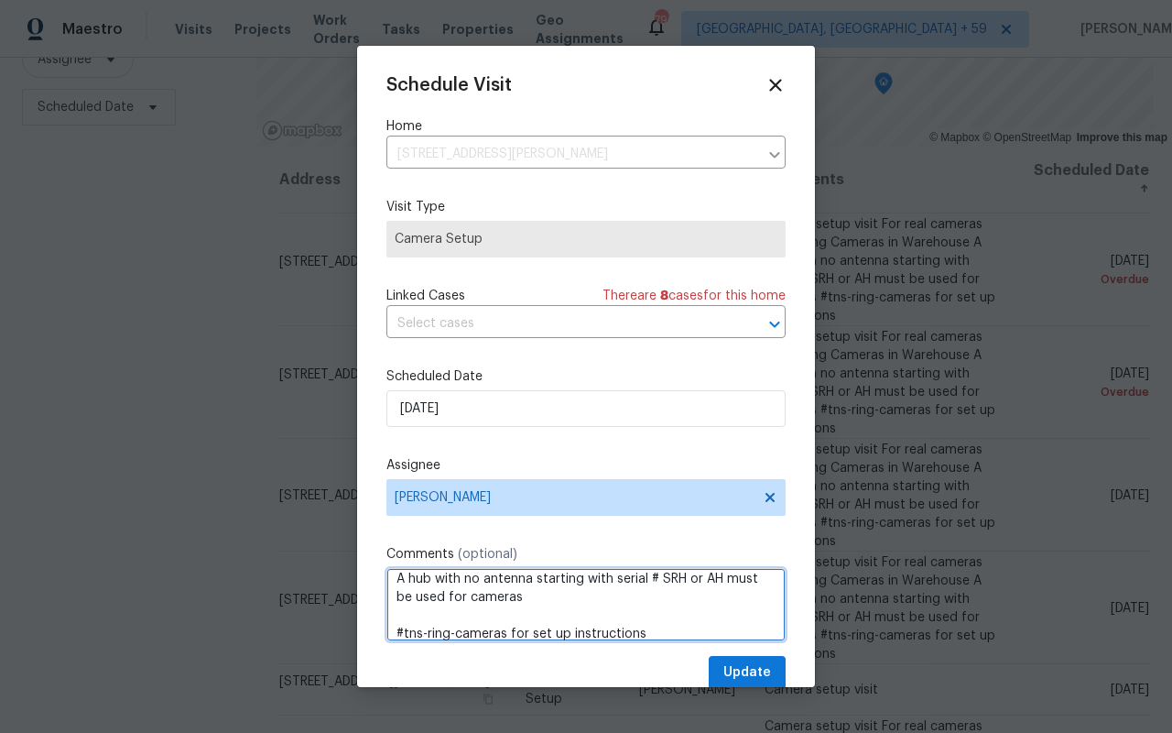
type textarea "Camera setup visit For real cameras only - Ring Cameras in Warehouse A hub with…"
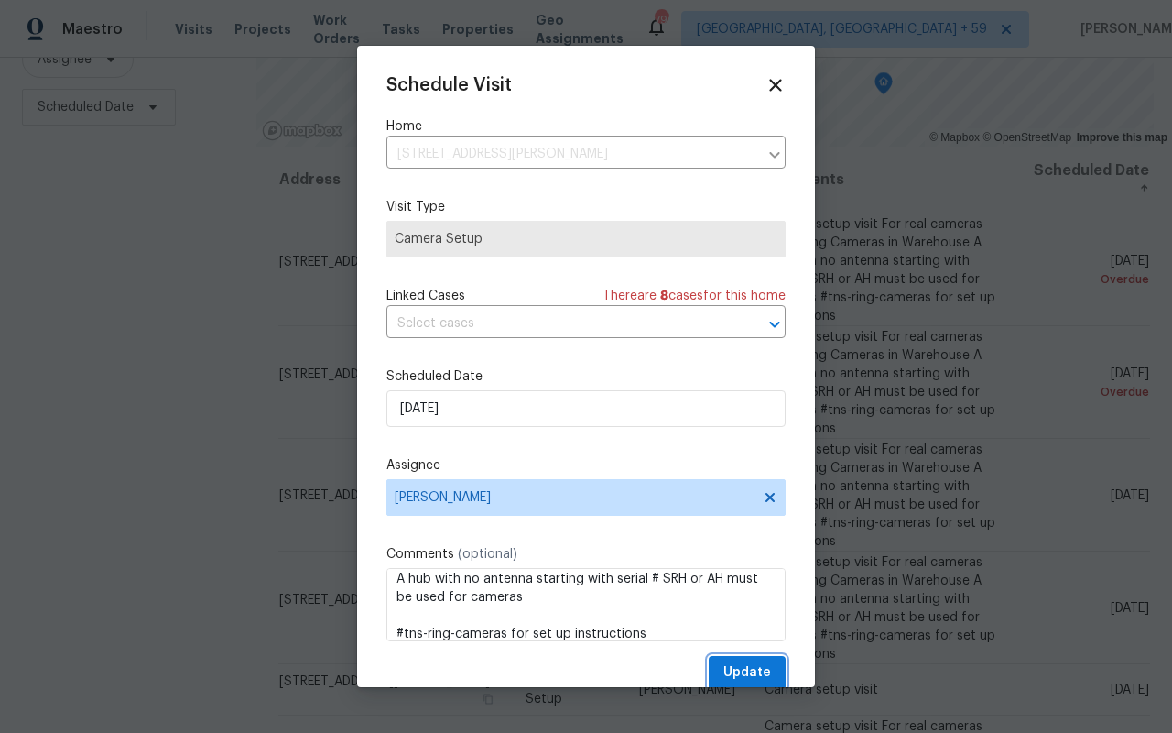
click at [754, 675] on span "Update" at bounding box center [748, 672] width 48 height 23
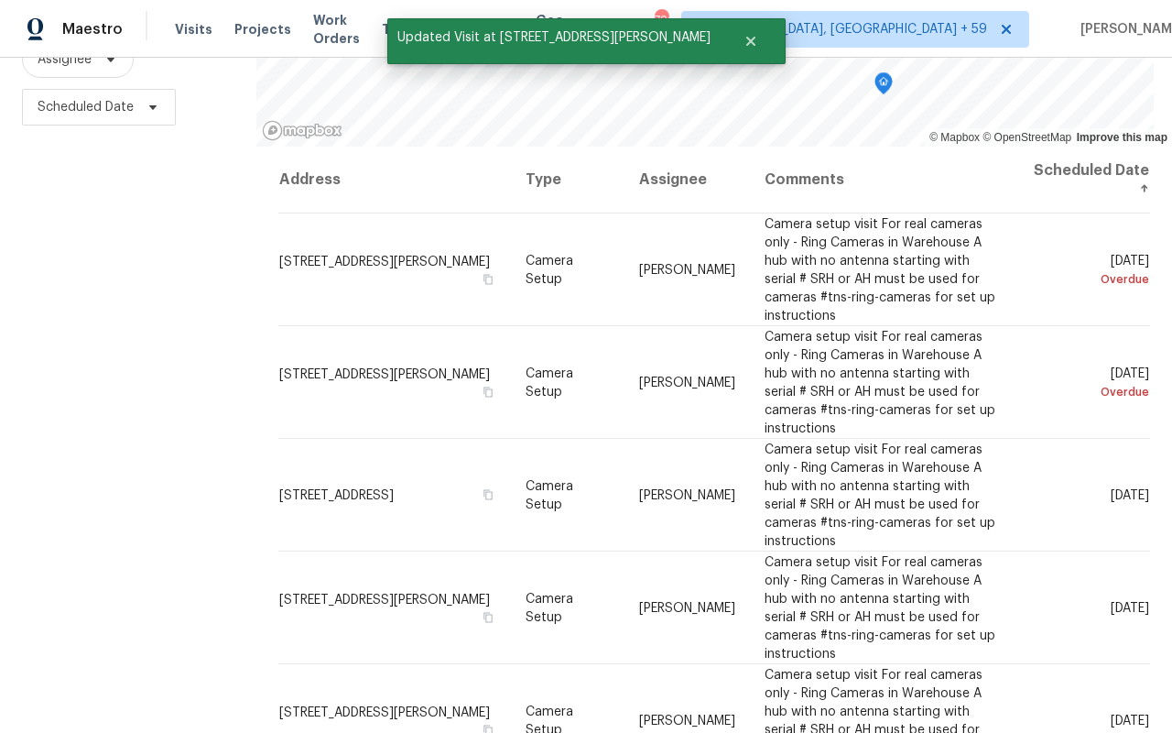
scroll to position [0, 0]
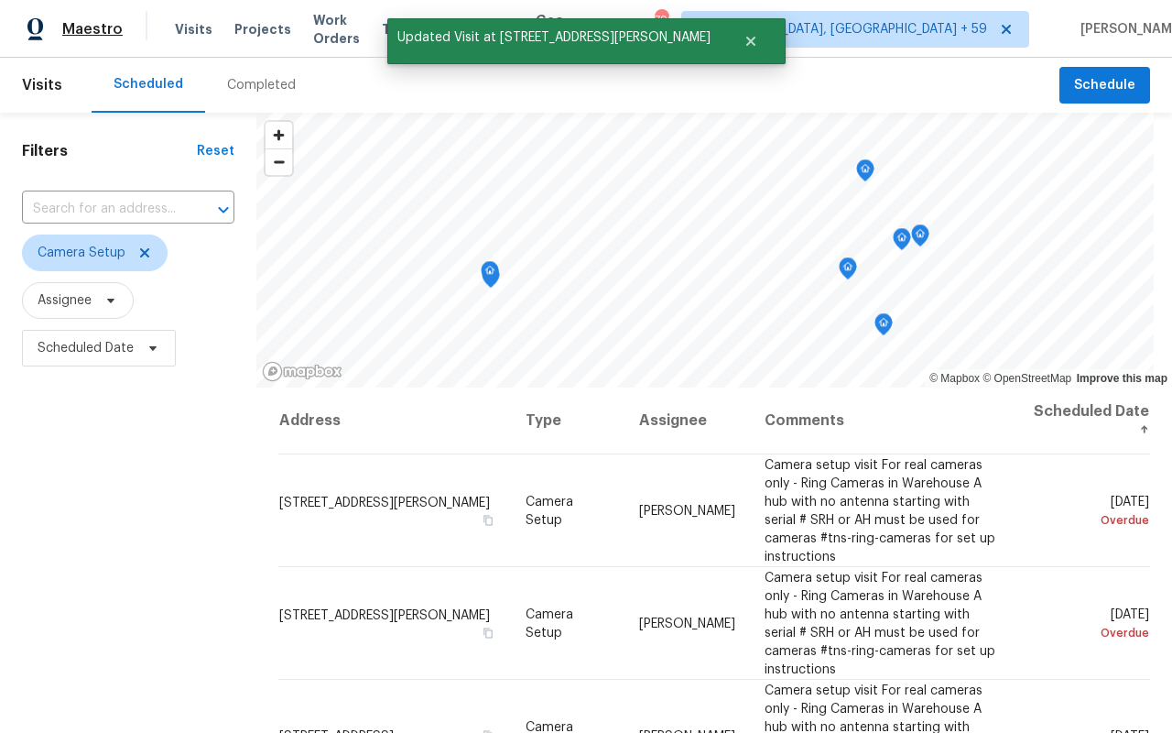
click at [92, 36] on span "Maestro" at bounding box center [92, 29] width 60 height 18
